Goal: Task Accomplishment & Management: Use online tool/utility

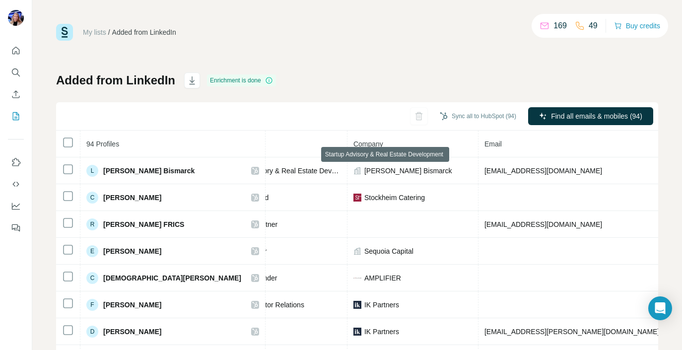
scroll to position [0, 181]
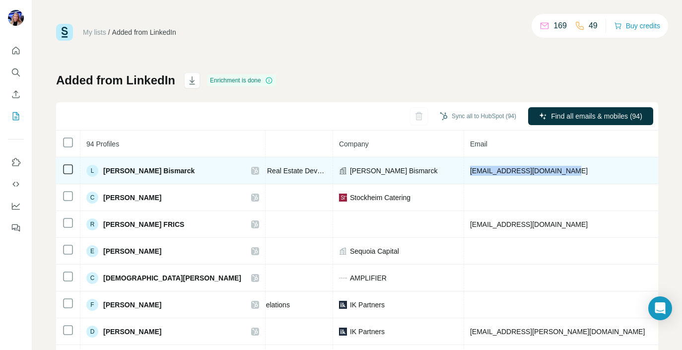
drag, startPoint x: 410, startPoint y: 171, endPoint x: 501, endPoint y: 176, distance: 91.0
click at [501, 176] on td "[EMAIL_ADDRESS][DOMAIN_NAME]" at bounding box center [586, 170] width 245 height 27
copy span "[EMAIL_ADDRESS][DOMAIN_NAME]"
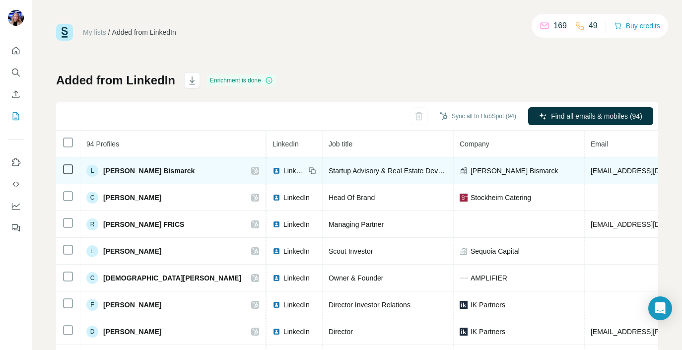
scroll to position [0, 72]
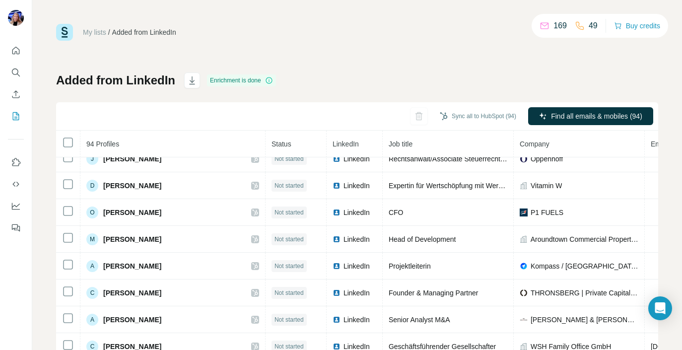
scroll to position [527, 0]
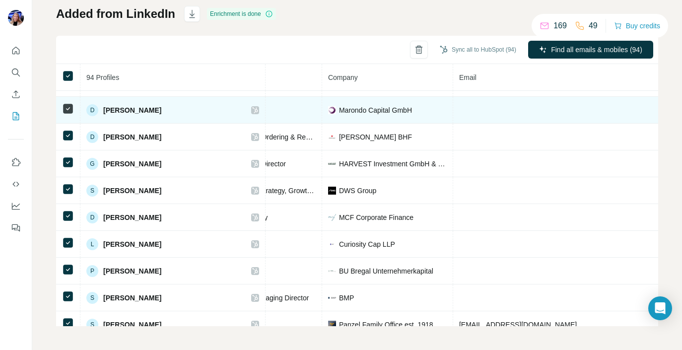
scroll to position [690, 192]
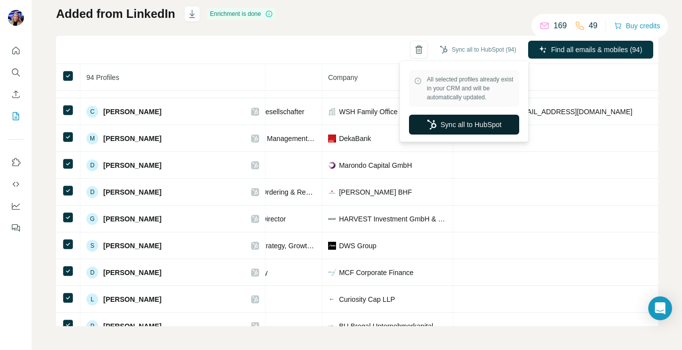
click at [472, 126] on button "Sync all to HubSpot" at bounding box center [464, 125] width 110 height 20
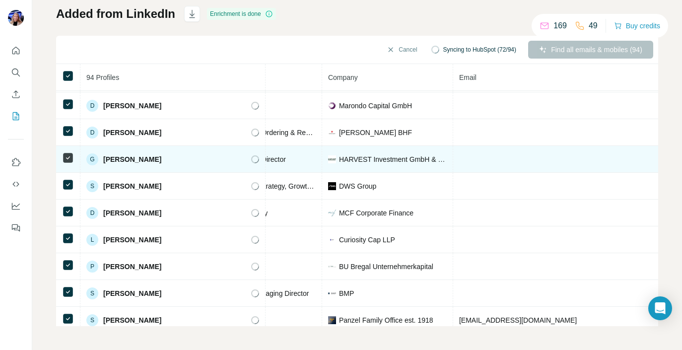
scroll to position [757, 192]
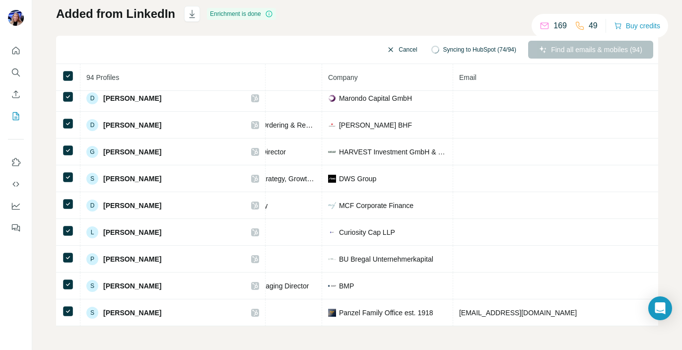
click at [387, 52] on icon "button" at bounding box center [391, 50] width 8 height 8
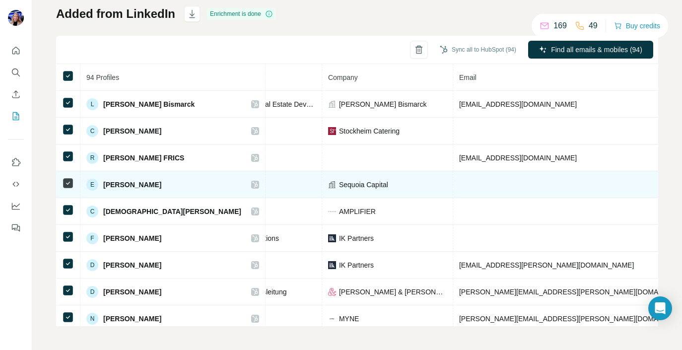
scroll to position [0, 0]
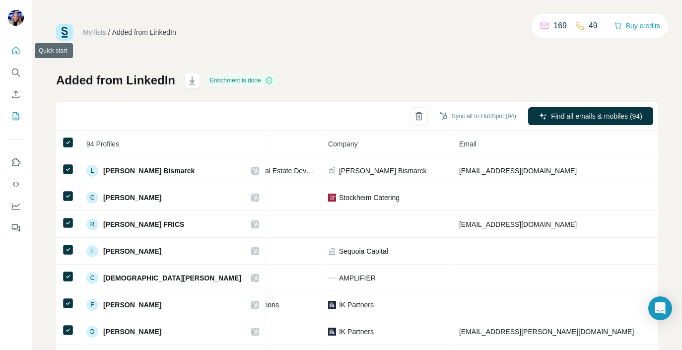
click at [13, 56] on button "Quick start" at bounding box center [16, 51] width 16 height 18
click at [16, 79] on button "Search" at bounding box center [16, 73] width 16 height 18
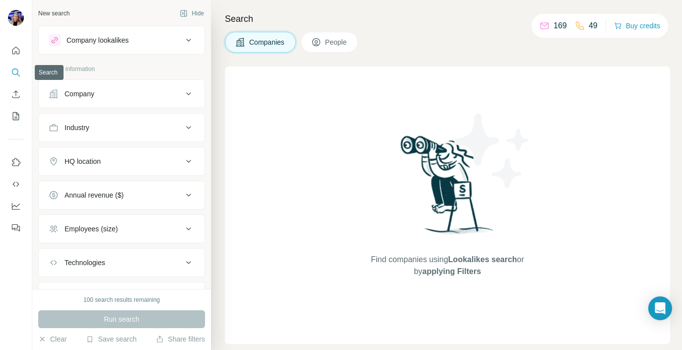
click at [18, 73] on icon "Search" at bounding box center [16, 73] width 10 height 10
click at [335, 41] on span "People" at bounding box center [336, 42] width 23 height 10
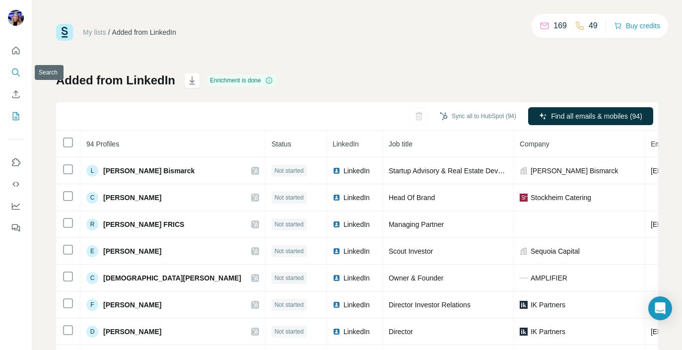
click at [21, 70] on button "Search" at bounding box center [16, 73] width 16 height 18
click at [95, 29] on link "My lists" at bounding box center [94, 32] width 23 height 8
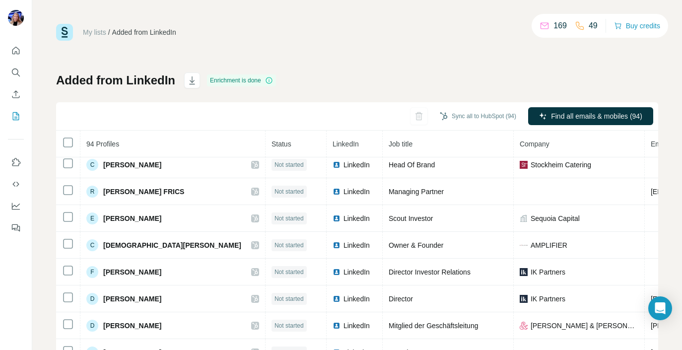
scroll to position [33, 0]
